Goal: Task Accomplishment & Management: Manage account settings

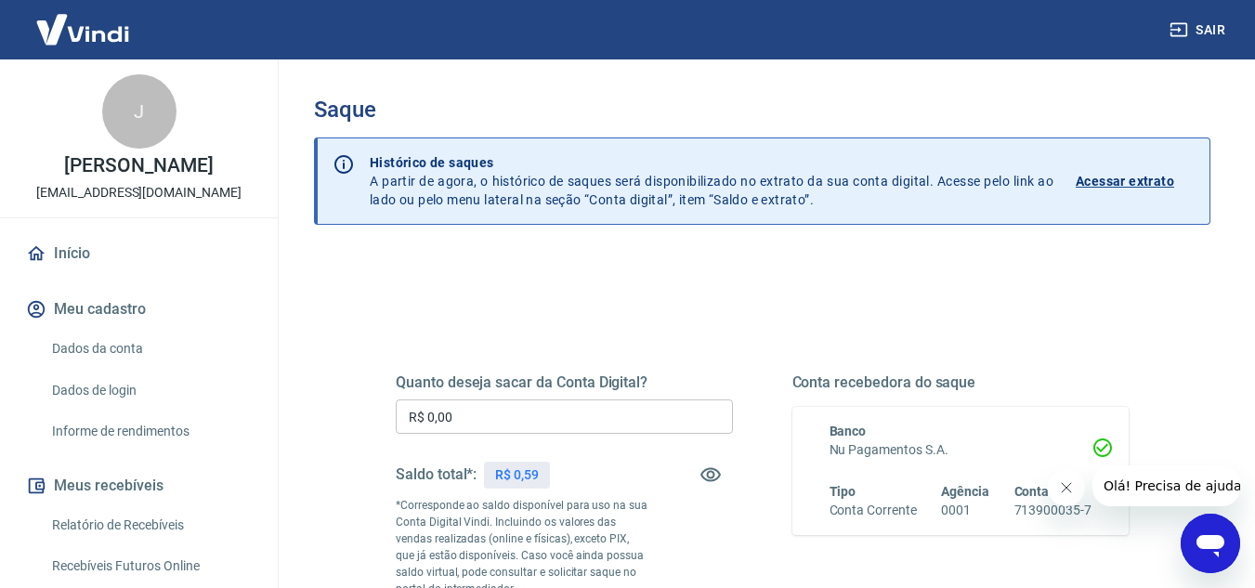
click at [519, 472] on p "R$ 0,59" at bounding box center [517, 476] width 44 height 20
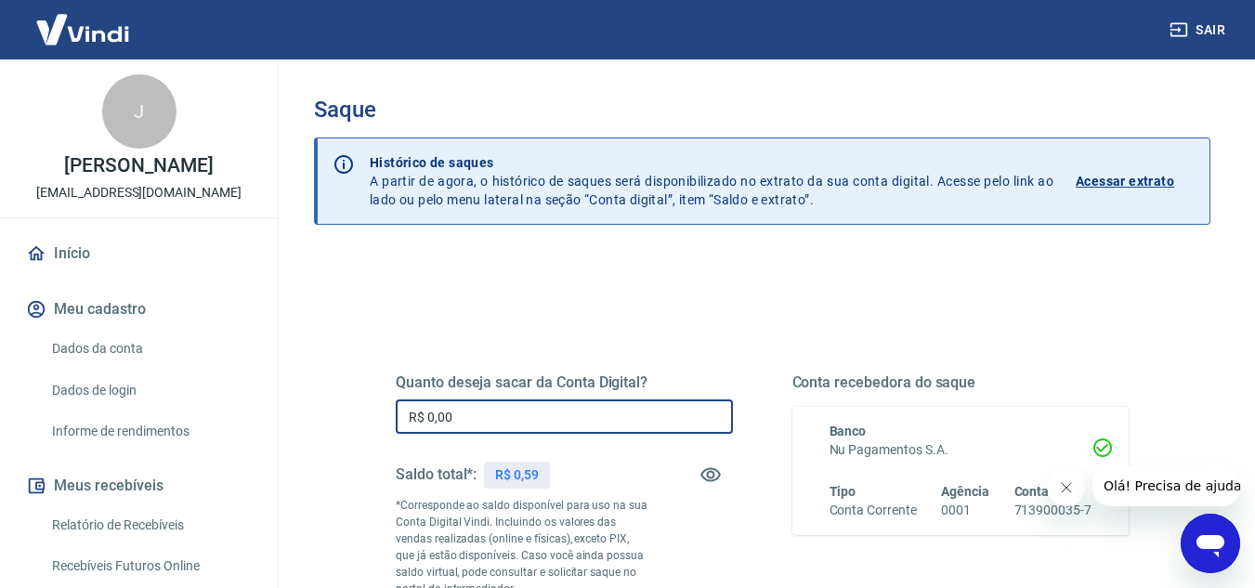
click at [506, 425] on input "R$ 0,00" at bounding box center [564, 417] width 337 height 34
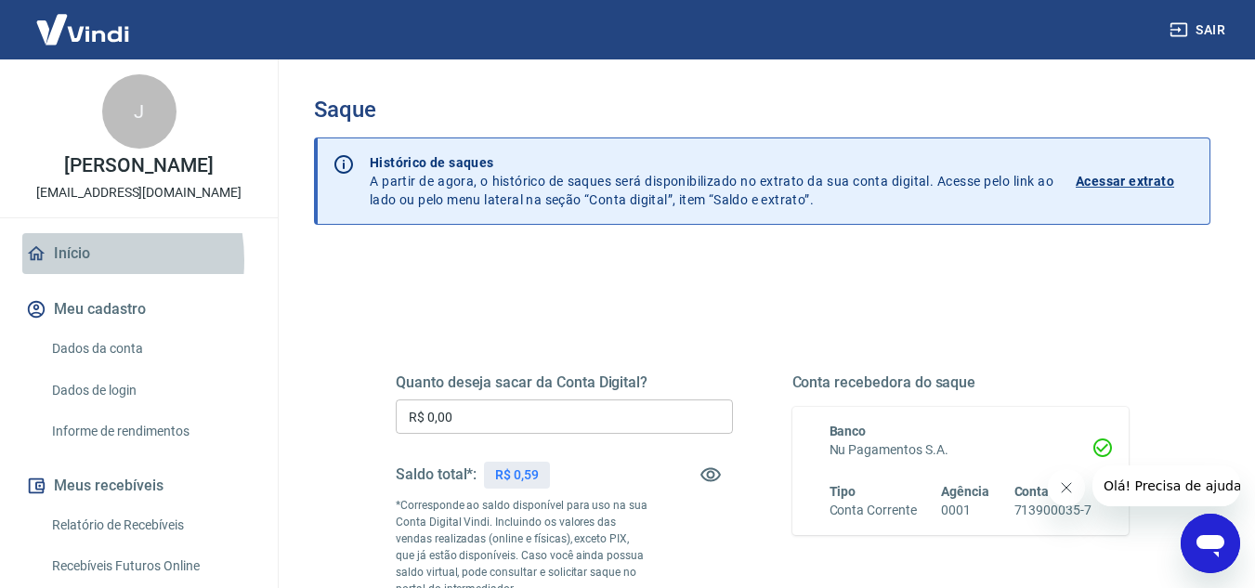
click at [63, 260] on link "Início" at bounding box center [138, 253] width 233 height 41
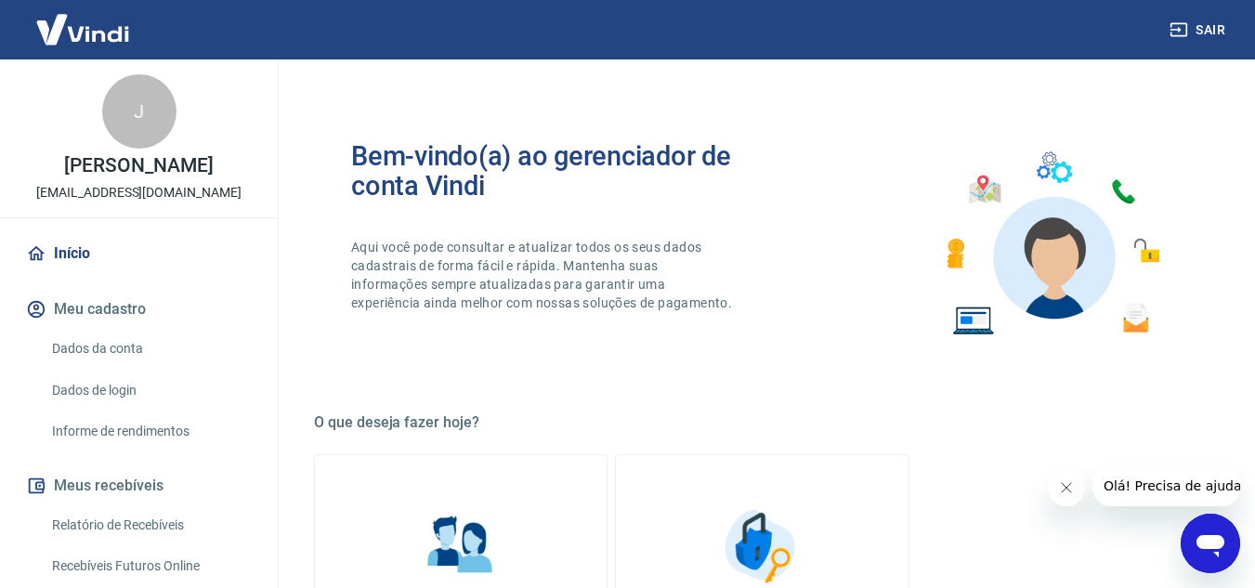
click at [63, 260] on link "Início" at bounding box center [138, 253] width 233 height 41
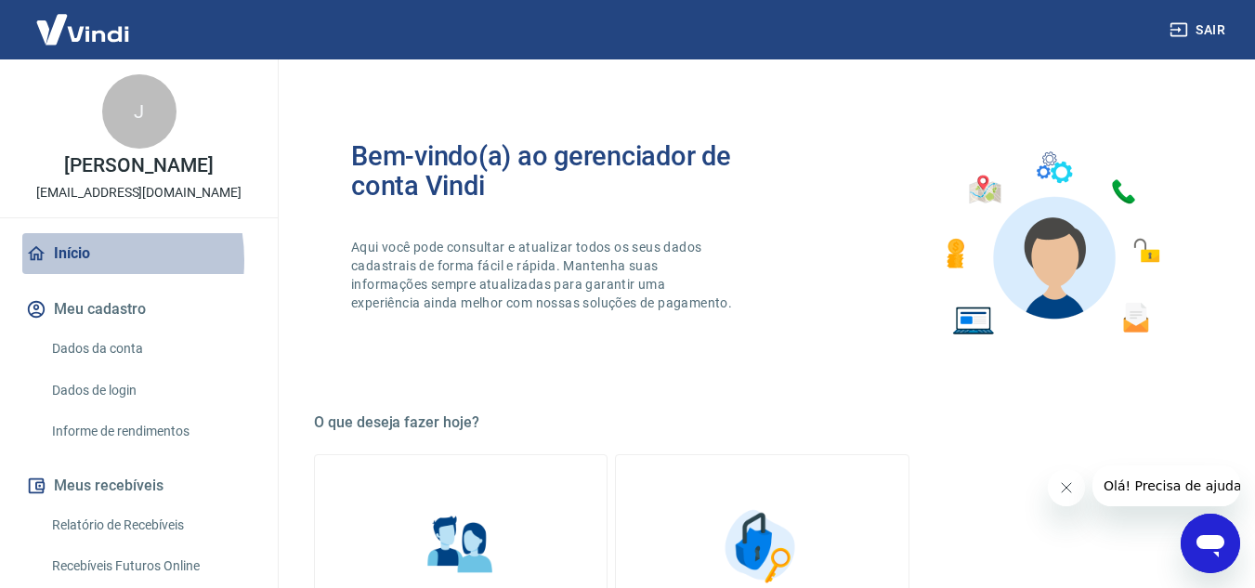
click at [63, 260] on link "Início" at bounding box center [138, 253] width 233 height 41
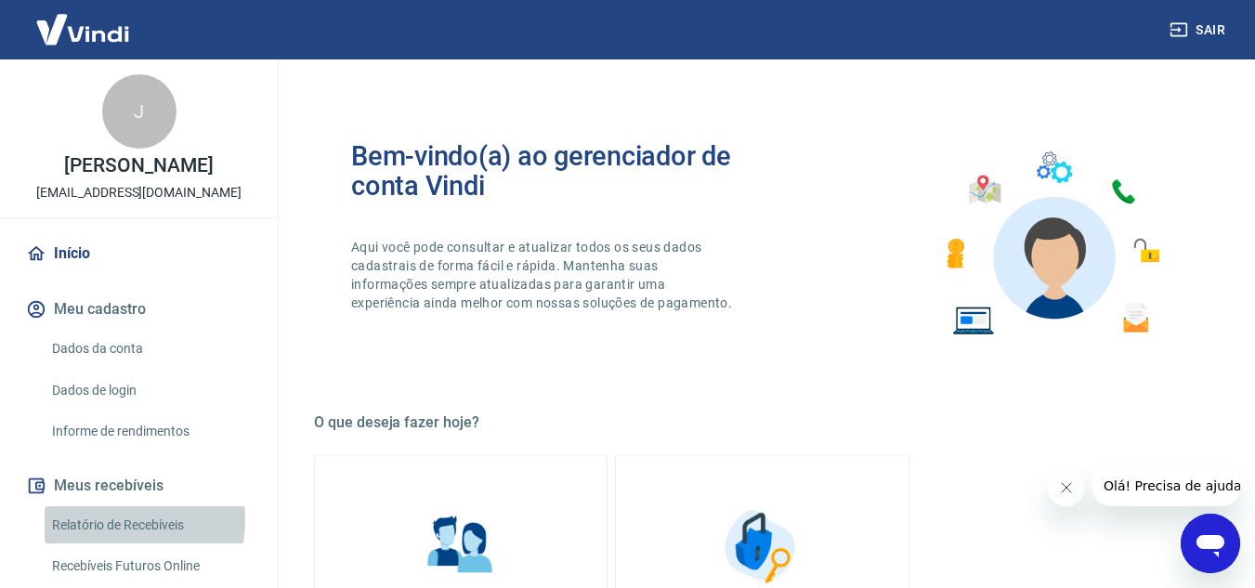
click at [118, 519] on link "Relatório de Recebíveis" at bounding box center [150, 525] width 211 height 38
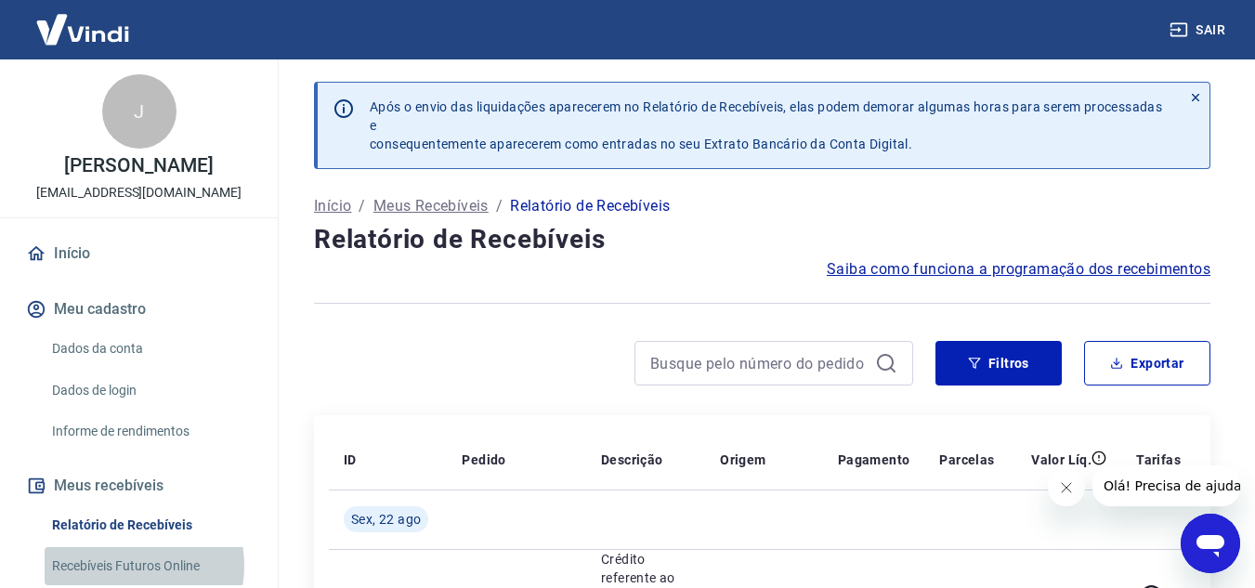
click at [121, 566] on link "Recebíveis Futuros Online" at bounding box center [150, 566] width 211 height 38
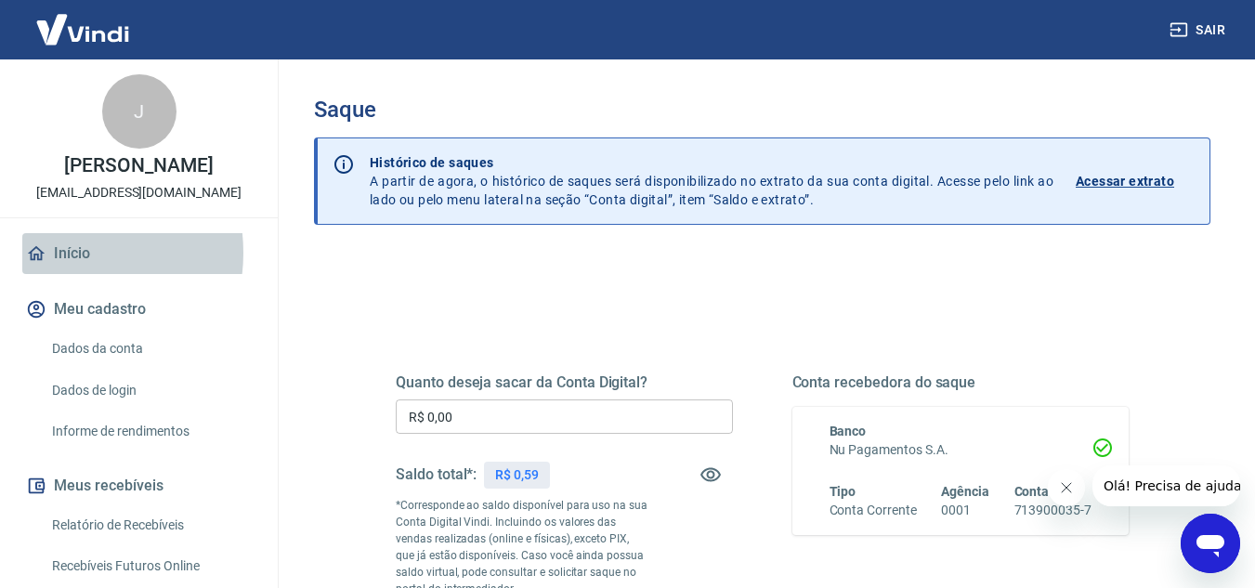
click at [56, 253] on link "Início" at bounding box center [138, 253] width 233 height 41
